Goal: Check status: Check status

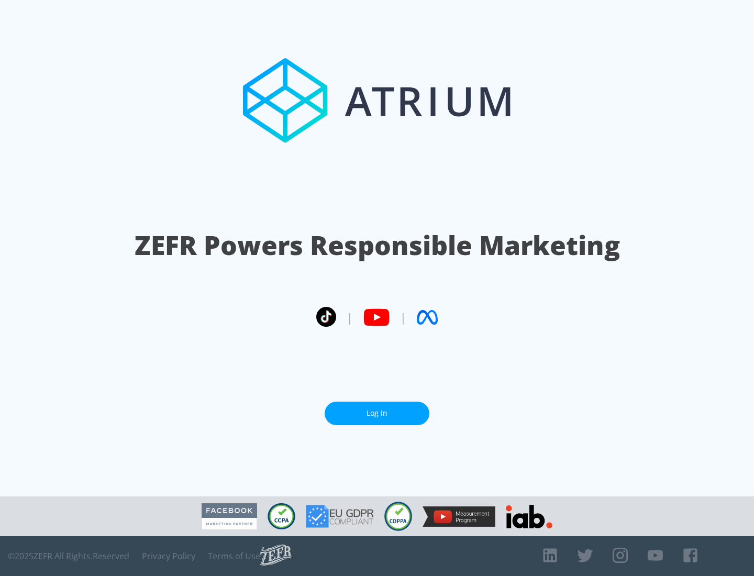
click at [377, 413] on link "Log In" at bounding box center [377, 414] width 105 height 24
